Goal: Information Seeking & Learning: Learn about a topic

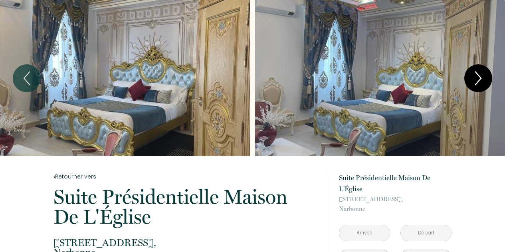
click at [476, 75] on icon "Next" at bounding box center [478, 78] width 17 height 24
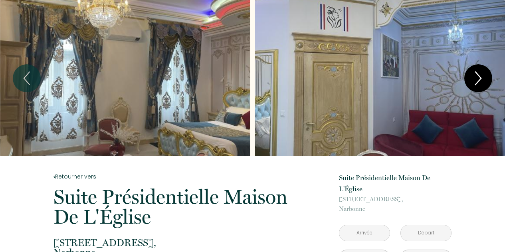
click at [476, 75] on icon "Next" at bounding box center [478, 78] width 17 height 24
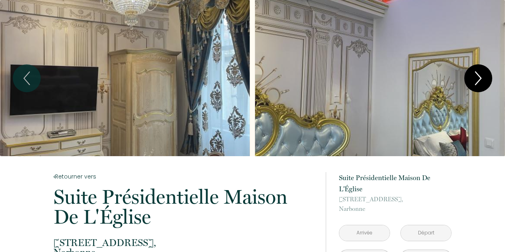
click at [470, 82] on icon "Next" at bounding box center [478, 78] width 17 height 24
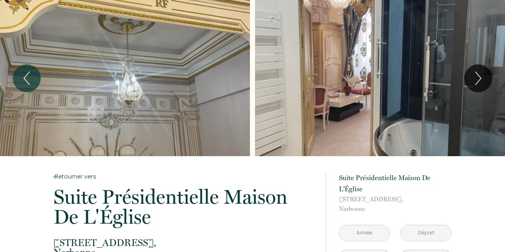
click at [420, 89] on div "Slideshow" at bounding box center [380, 78] width 250 height 156
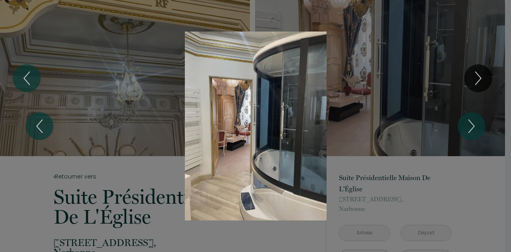
click at [141, 73] on div "Slideshow" at bounding box center [255, 126] width 383 height 189
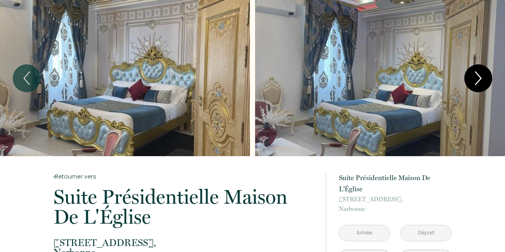
click at [481, 77] on icon "Next" at bounding box center [479, 78] width 6 height 13
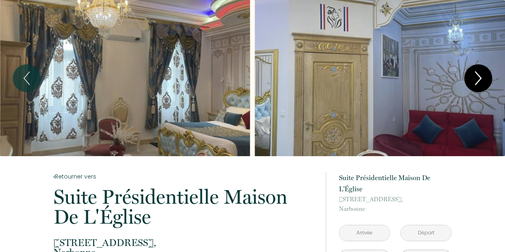
click at [478, 75] on icon "Next" at bounding box center [479, 78] width 6 height 13
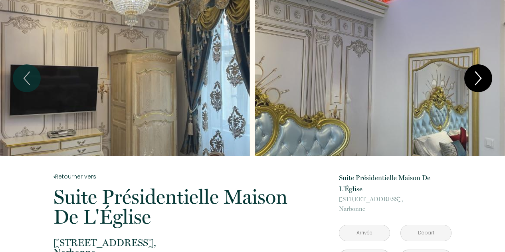
click at [478, 75] on icon "Next" at bounding box center [479, 78] width 6 height 13
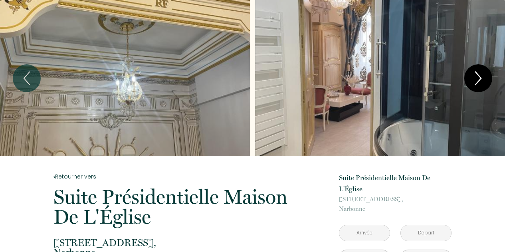
click at [478, 75] on icon "Next" at bounding box center [479, 78] width 6 height 13
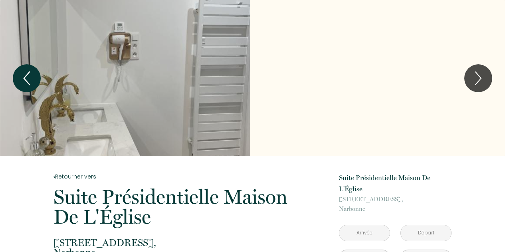
click at [34, 74] on icon "Previous" at bounding box center [26, 78] width 17 height 24
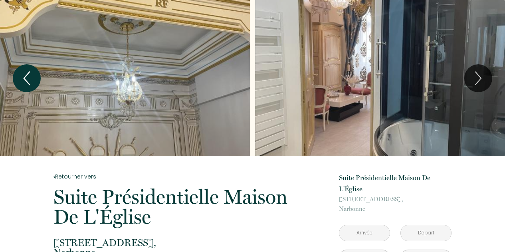
click at [28, 83] on icon "Previous" at bounding box center [27, 78] width 6 height 13
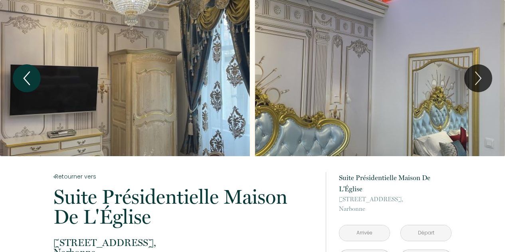
click at [28, 83] on icon "Previous" at bounding box center [27, 78] width 6 height 13
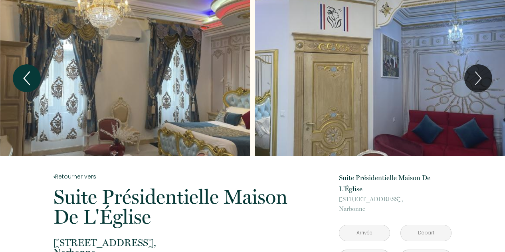
click at [28, 83] on icon "Previous" at bounding box center [27, 78] width 6 height 13
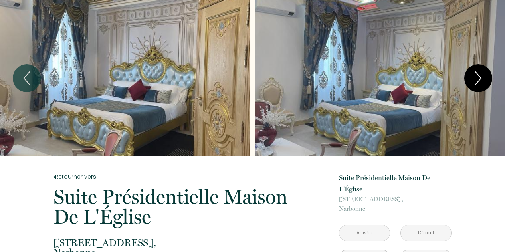
click at [487, 71] on button "Next" at bounding box center [478, 78] width 28 height 28
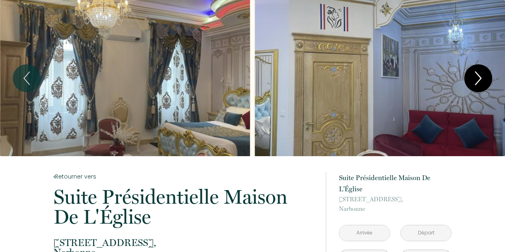
click at [484, 82] on icon "Next" at bounding box center [478, 78] width 17 height 24
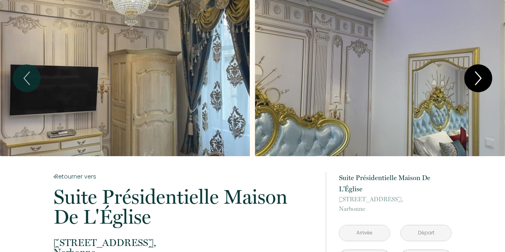
click at [484, 82] on icon "Next" at bounding box center [478, 78] width 17 height 24
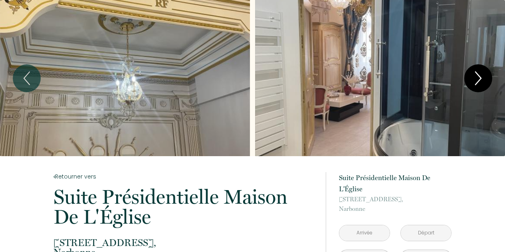
click at [484, 82] on icon "Next" at bounding box center [478, 78] width 17 height 24
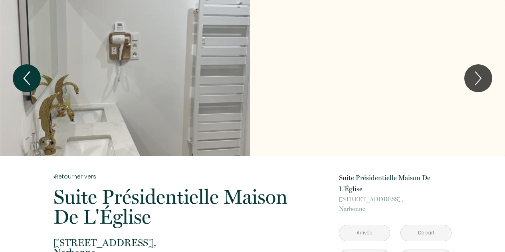
click at [30, 76] on icon "Previous" at bounding box center [26, 78] width 17 height 24
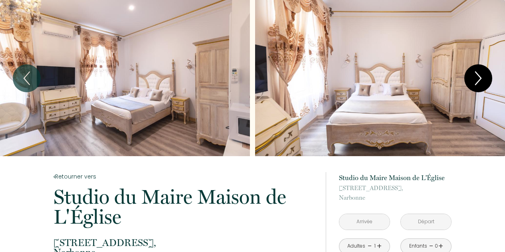
click at [477, 75] on icon "Next" at bounding box center [478, 78] width 17 height 24
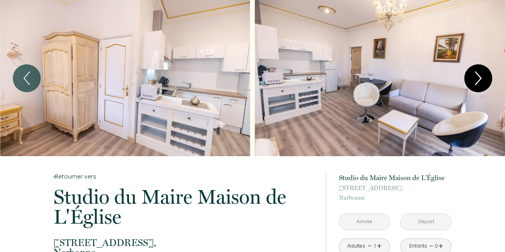
click at [477, 75] on icon "Next" at bounding box center [478, 78] width 17 height 24
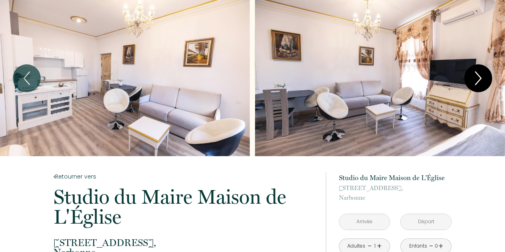
click at [477, 75] on icon "Next" at bounding box center [478, 78] width 17 height 24
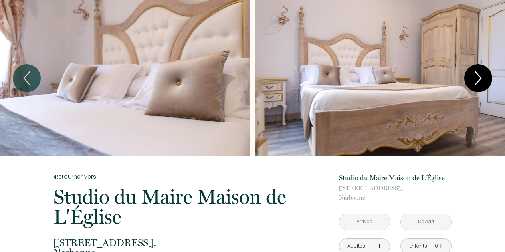
click at [477, 75] on icon "Next" at bounding box center [478, 78] width 17 height 24
